Goal: Task Accomplishment & Management: Use online tool/utility

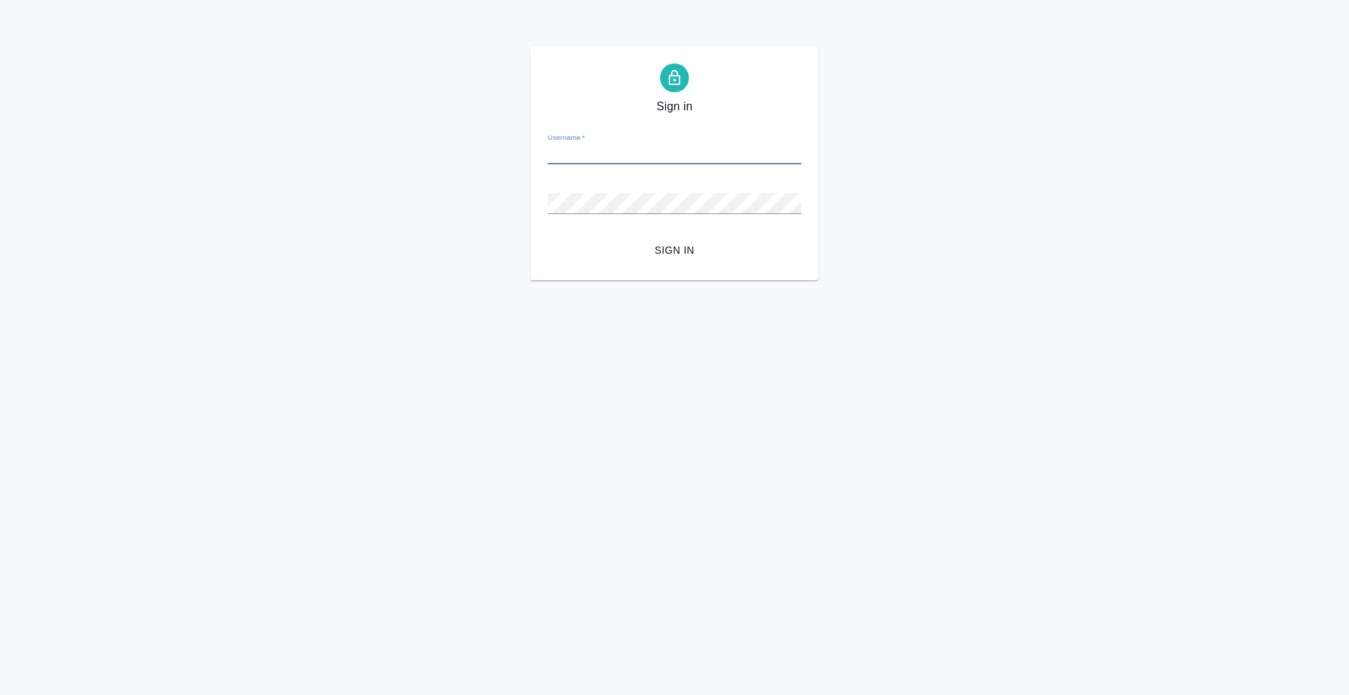
click at [623, 157] on input "Username   *" at bounding box center [675, 154] width 254 height 20
click at [1040, 143] on div "Sign in Username   * Password   * urlPath   * /Work/68bef6413565c1314bb5714b Si…" at bounding box center [674, 163] width 1349 height 234
click at [881, 228] on div "Sign in Username   * [PERSON_NAME][EMAIL_ADDRESS][DOMAIN_NAME] Password   * url…" at bounding box center [674, 163] width 1349 height 234
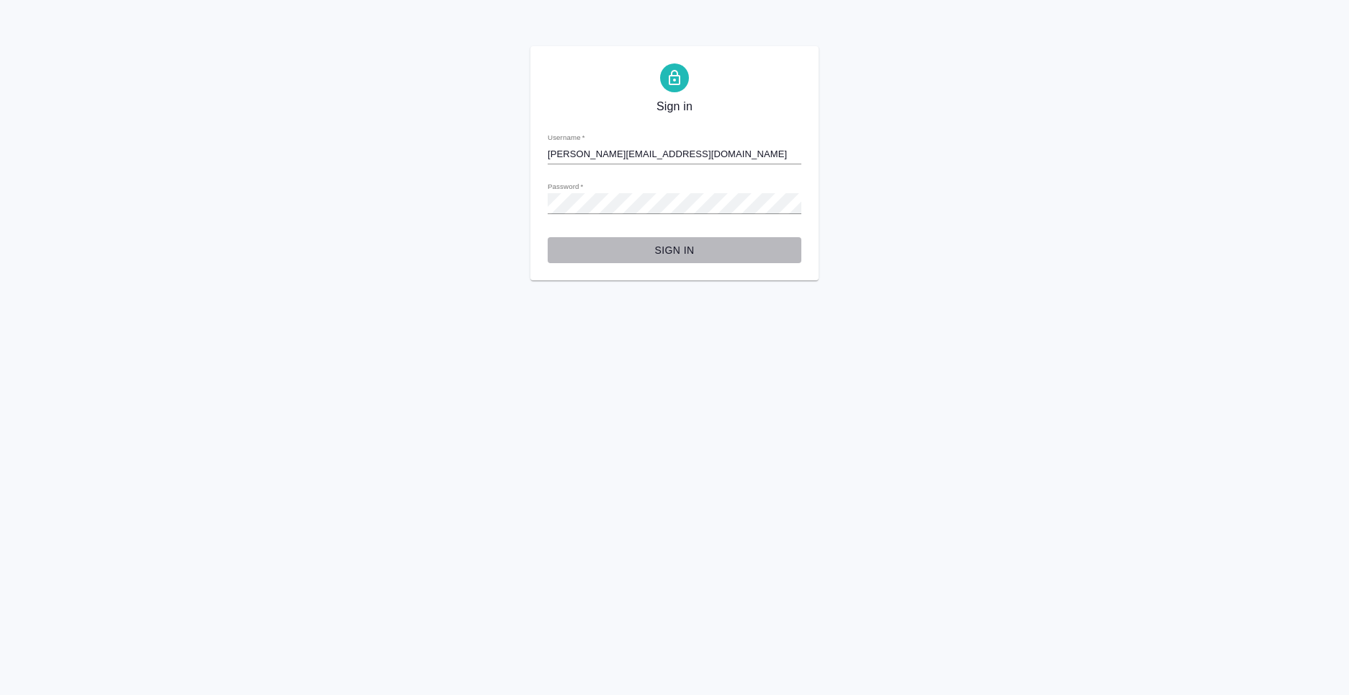
click at [683, 257] on span "Sign in" at bounding box center [674, 250] width 231 height 18
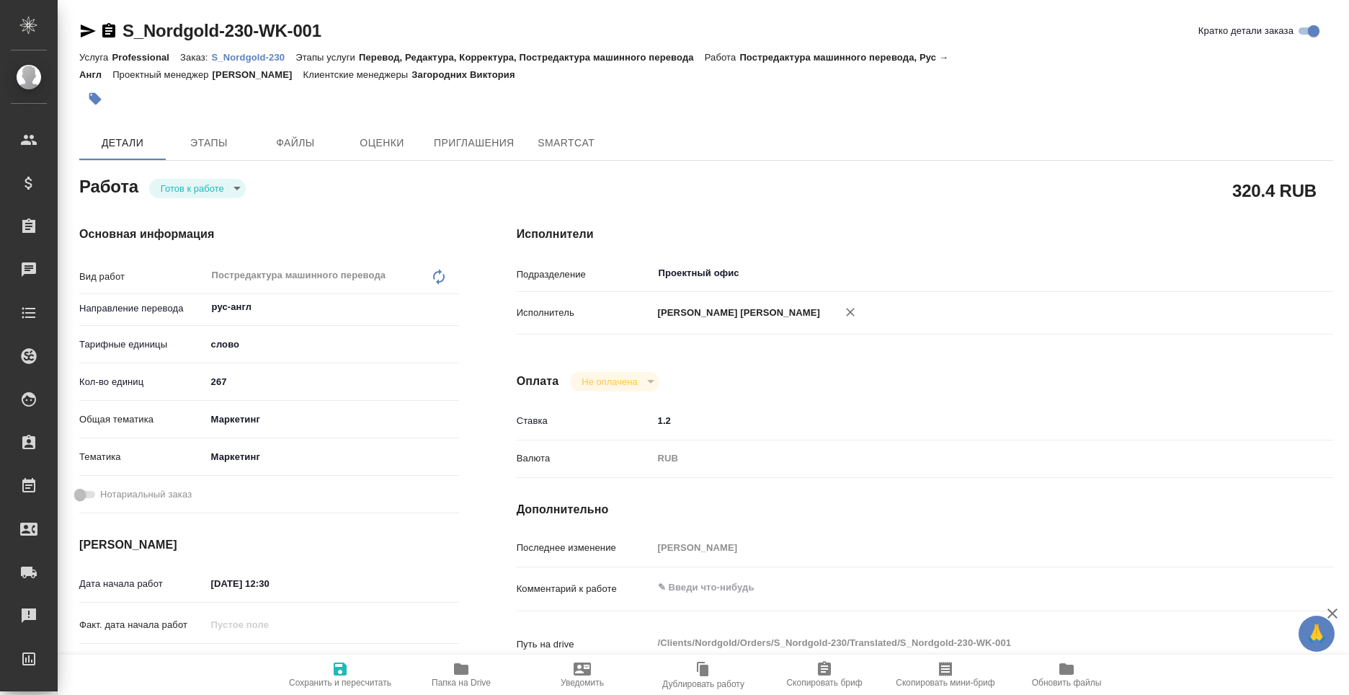
type textarea "x"
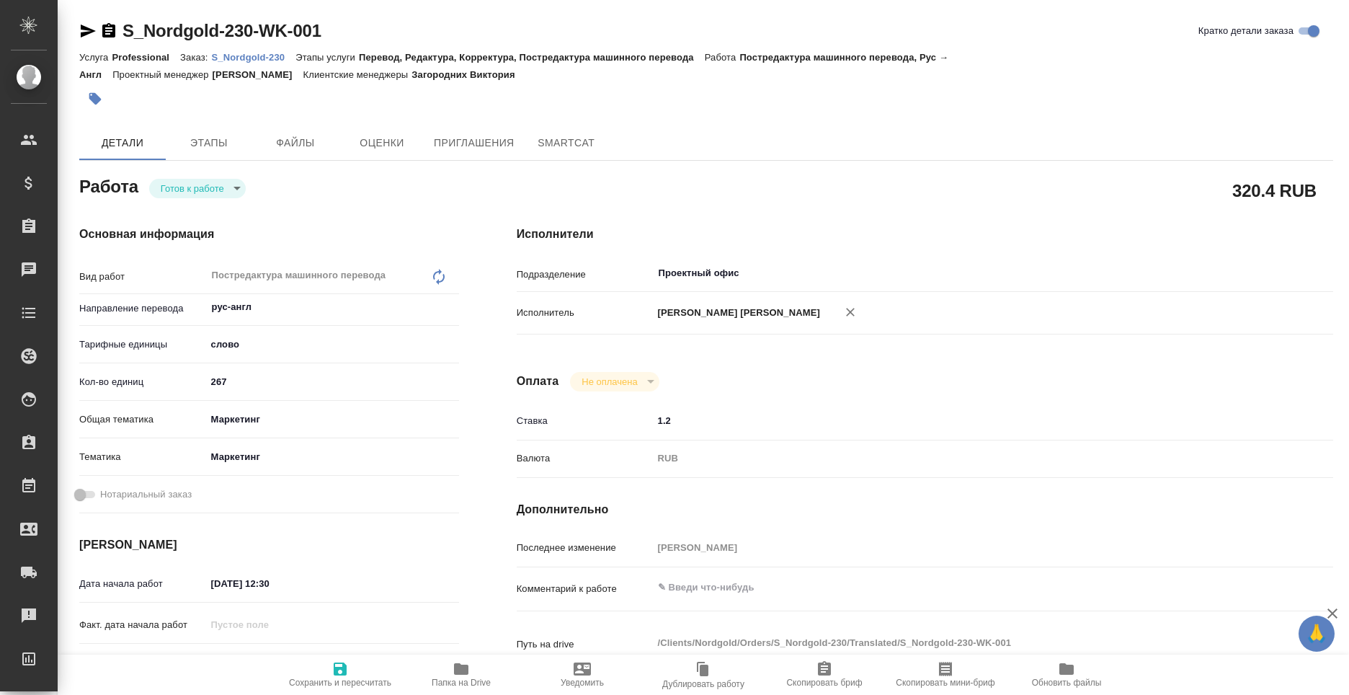
type textarea "x"
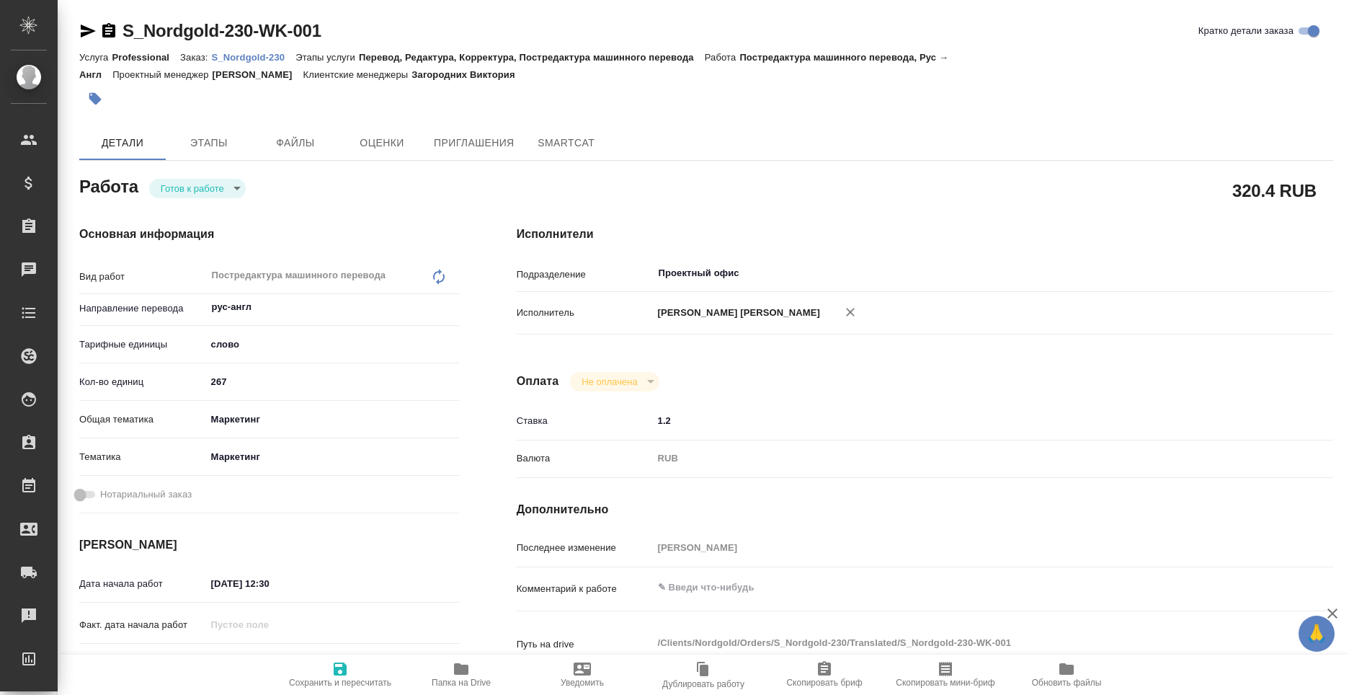
type textarea "x"
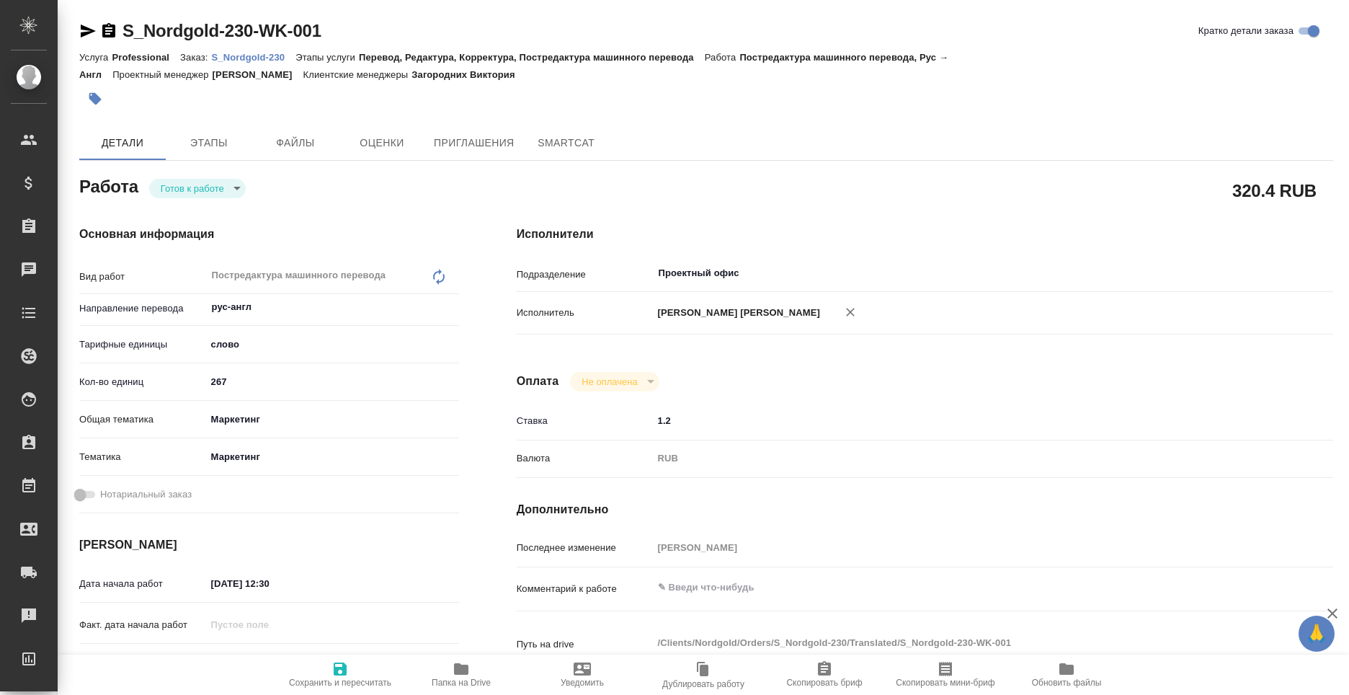
type textarea "x"
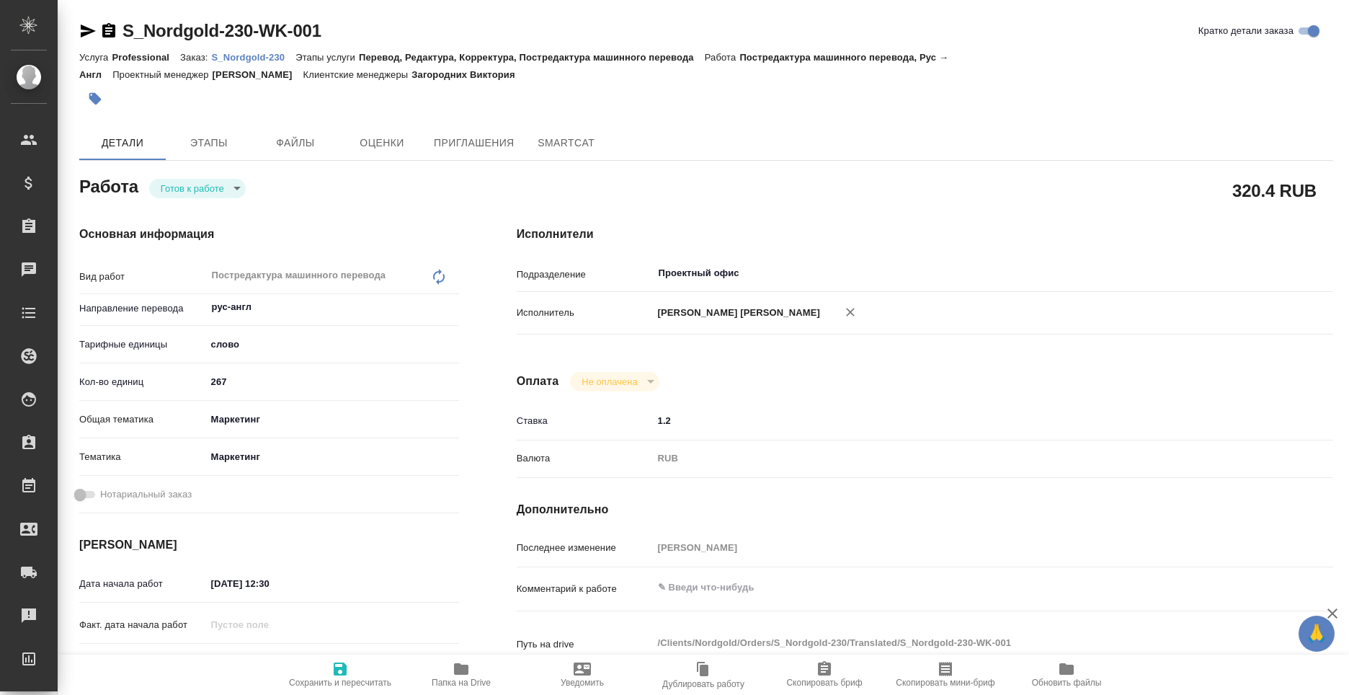
type textarea "x"
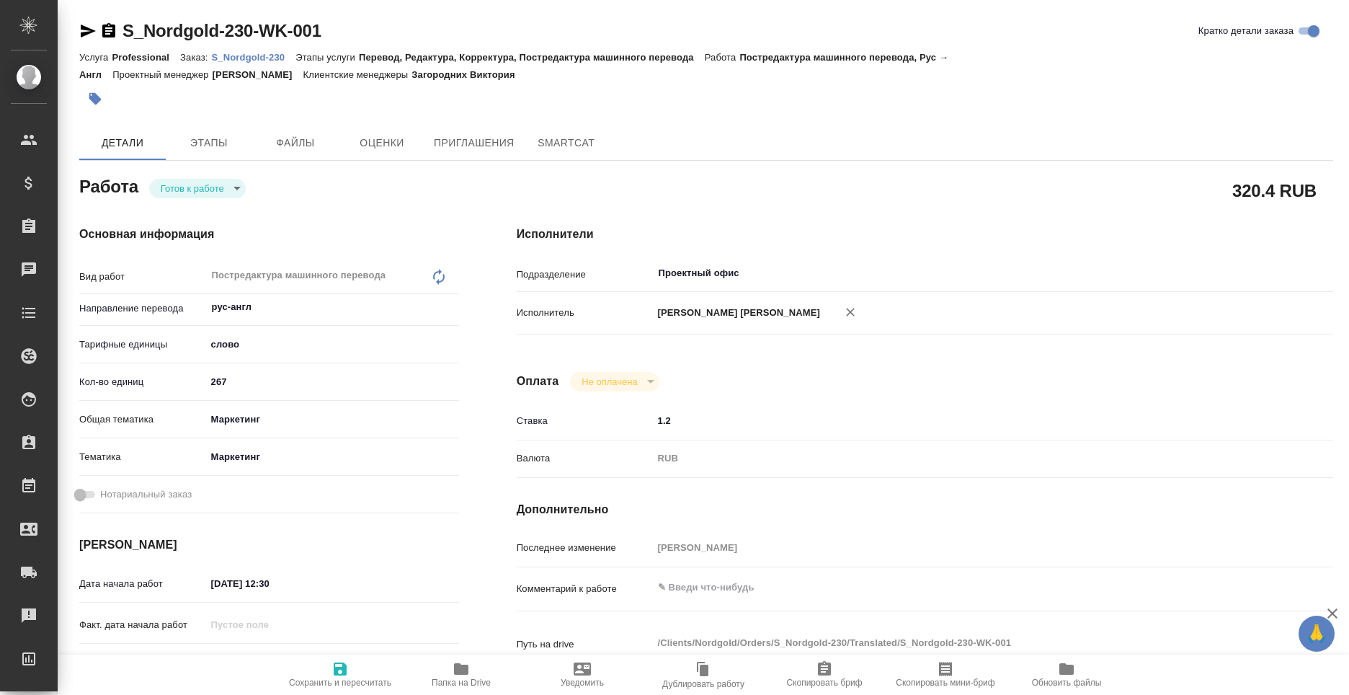
type textarea "x"
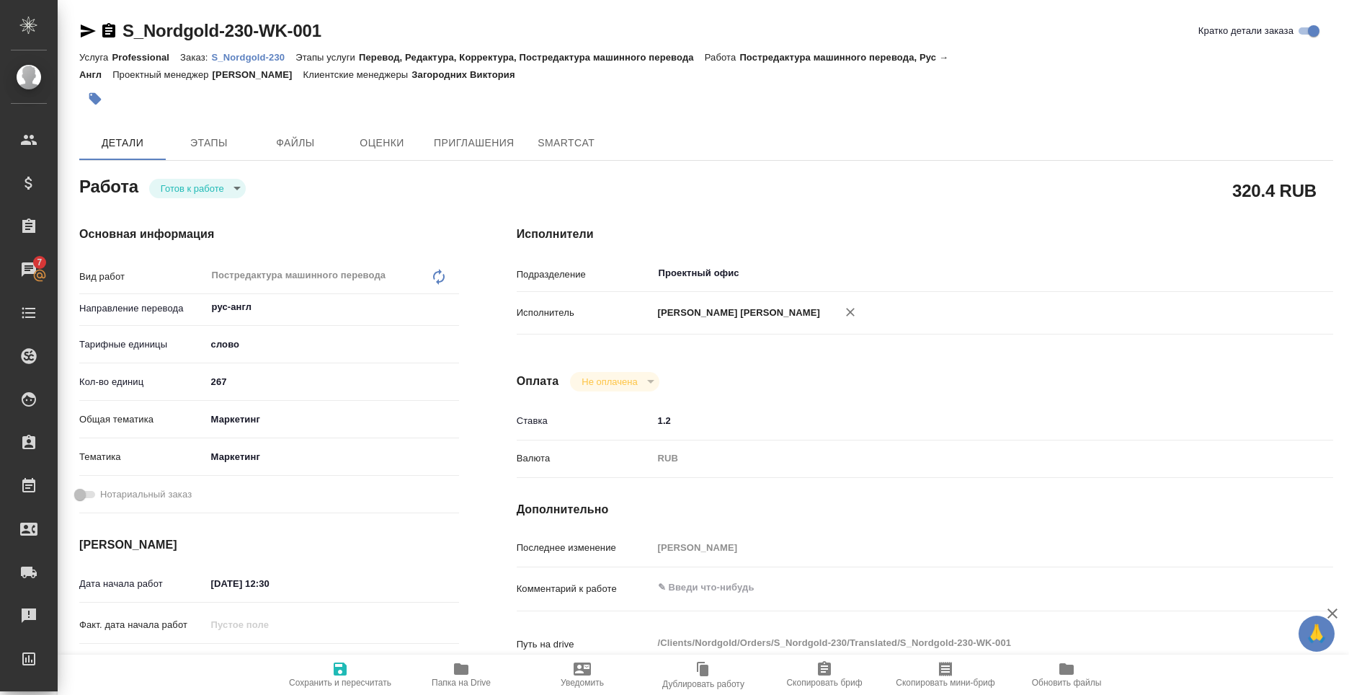
click at [452, 674] on span "Папка на Drive" at bounding box center [461, 673] width 104 height 27
